Goal: Information Seeking & Learning: Learn about a topic

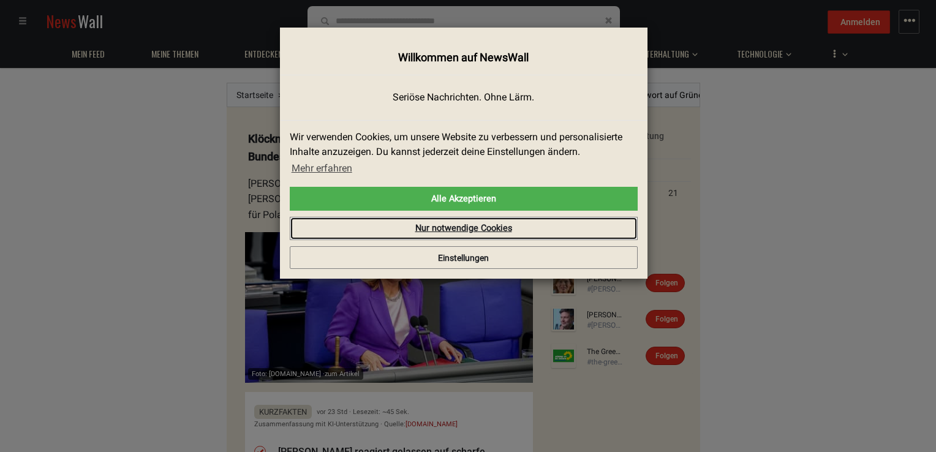
click at [424, 226] on link "Nur notwendige Cookies" at bounding box center [464, 228] width 348 height 23
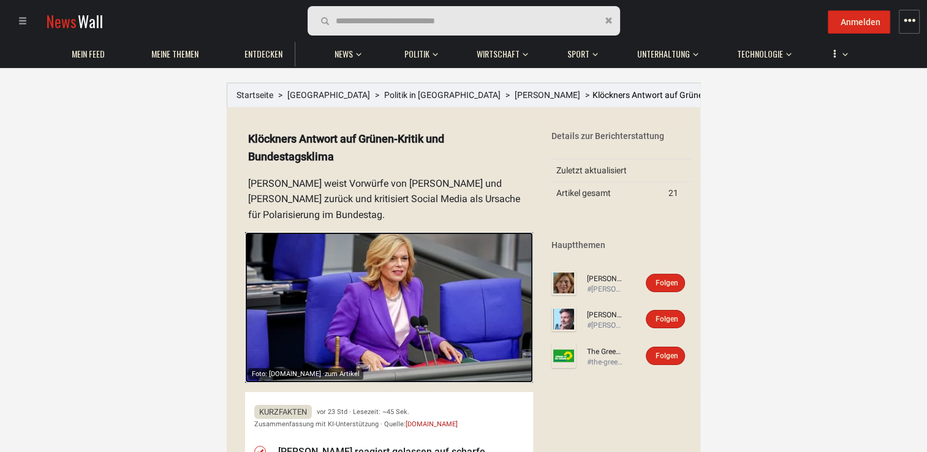
click at [415, 275] on img at bounding box center [389, 307] width 288 height 151
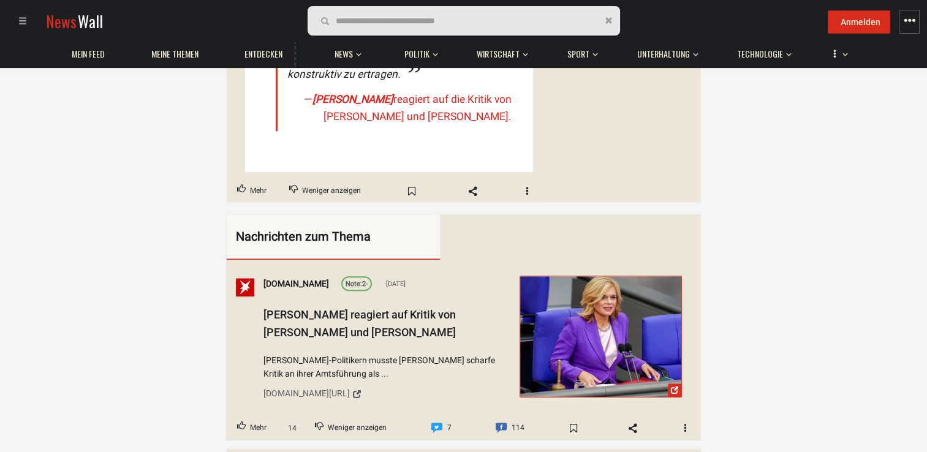
scroll to position [735, 0]
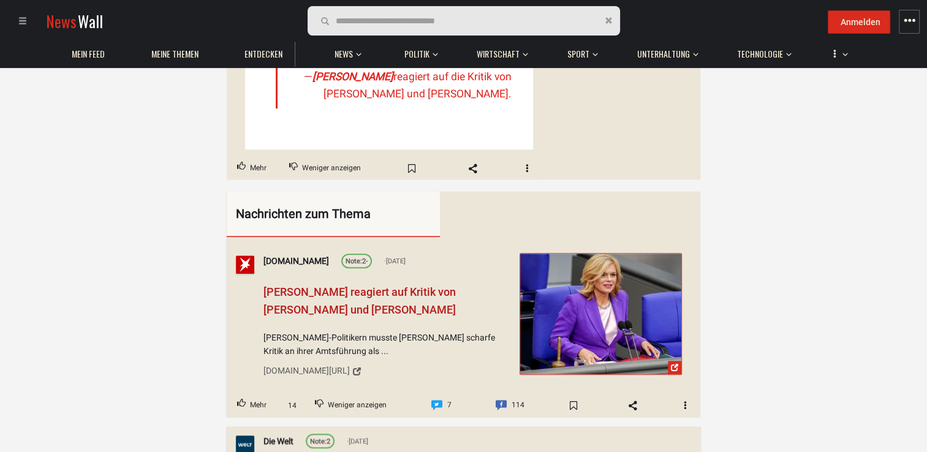
click at [416, 291] on span "[PERSON_NAME] reagiert auf Kritik von [PERSON_NAME] und [PERSON_NAME]" at bounding box center [360, 301] width 192 height 31
